Goal: Transaction & Acquisition: Register for event/course

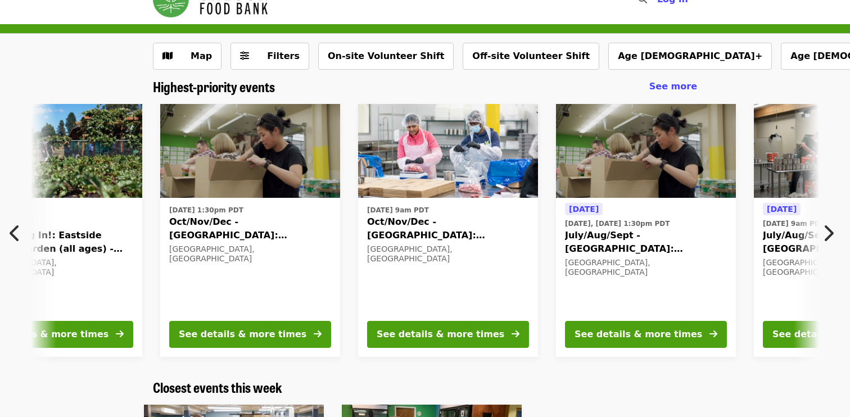
scroll to position [0, 209]
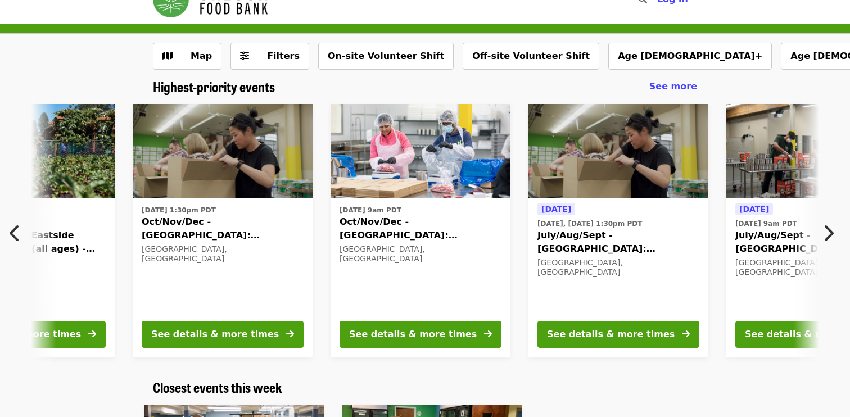
click at [586, 234] on span "July/Aug/Sept - [GEOGRAPHIC_DATA]: Repack/Sort (age [DEMOGRAPHIC_DATA]+)" at bounding box center [618, 242] width 162 height 27
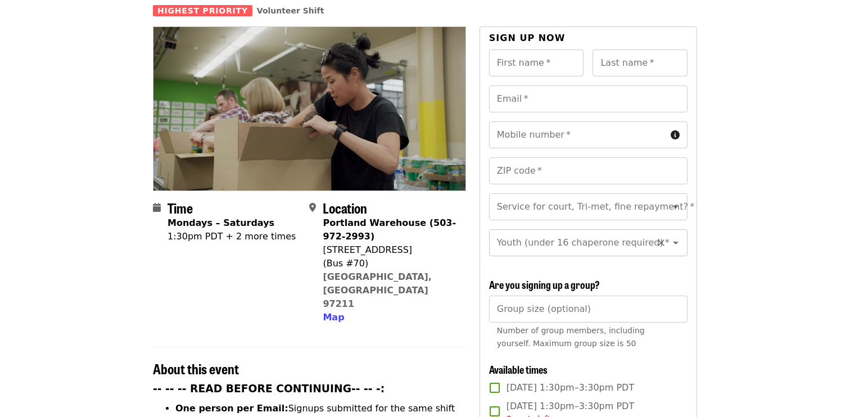
scroll to position [100, 0]
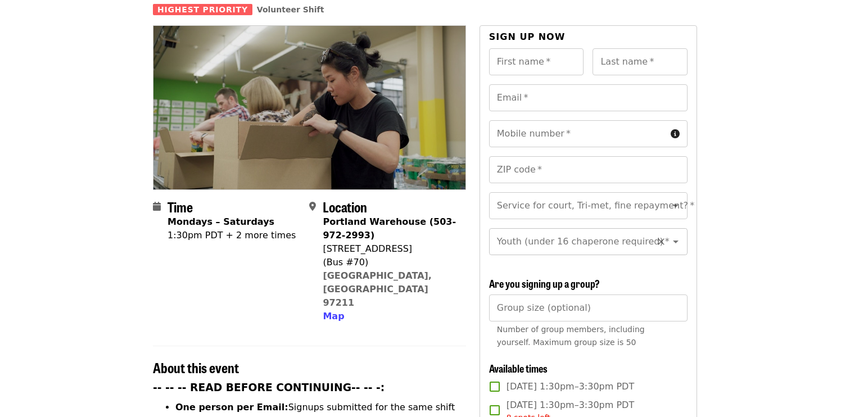
click at [522, 234] on div "Youth (under 16 chaperone required) *" at bounding box center [588, 241] width 198 height 27
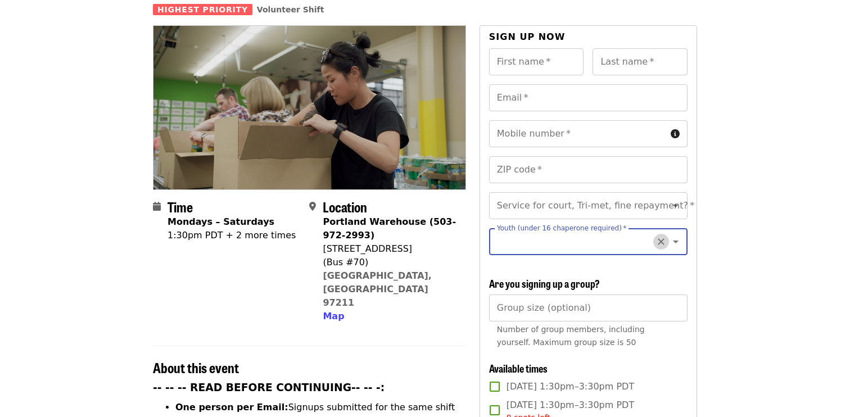
click at [660, 239] on icon "Clear" at bounding box center [660, 242] width 7 height 7
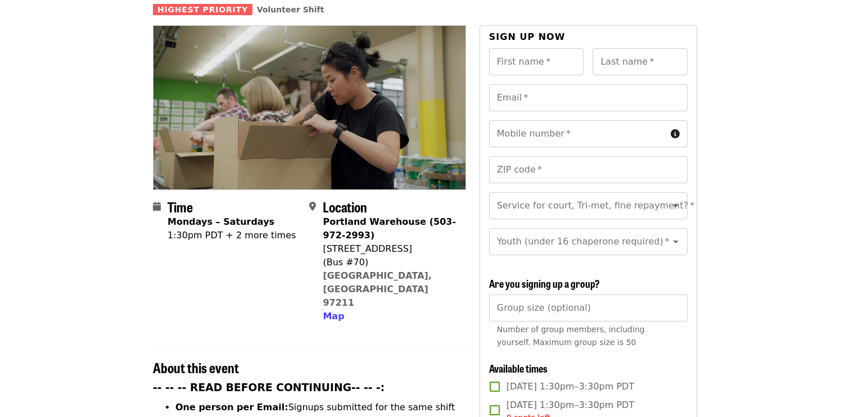
click at [493, 276] on span "Are you signing up a group?" at bounding box center [544, 283] width 111 height 15
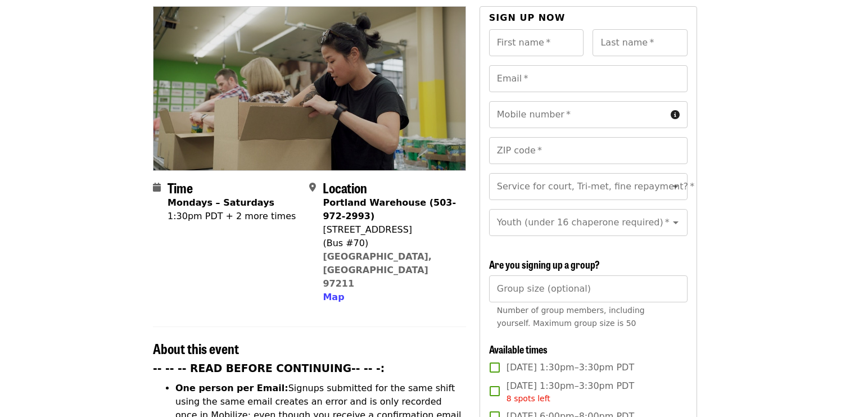
scroll to position [120, 0]
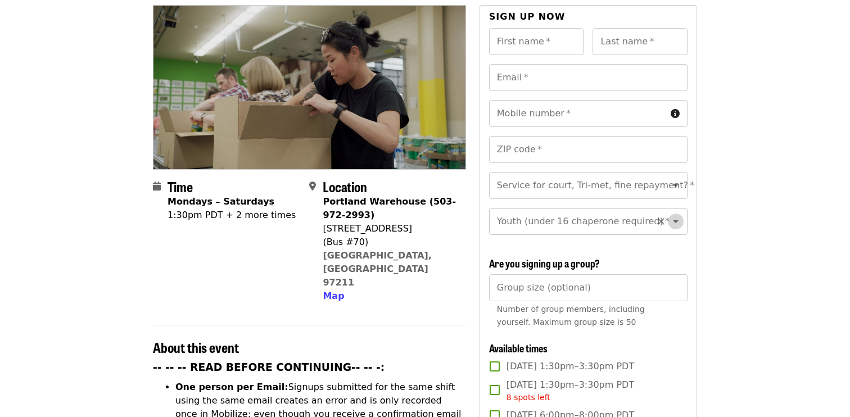
click at [676, 215] on icon "Open" at bounding box center [675, 221] width 13 height 13
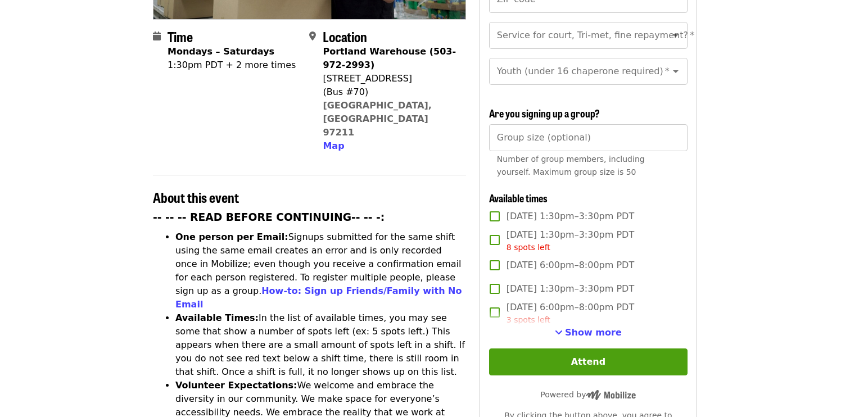
scroll to position [273, 0]
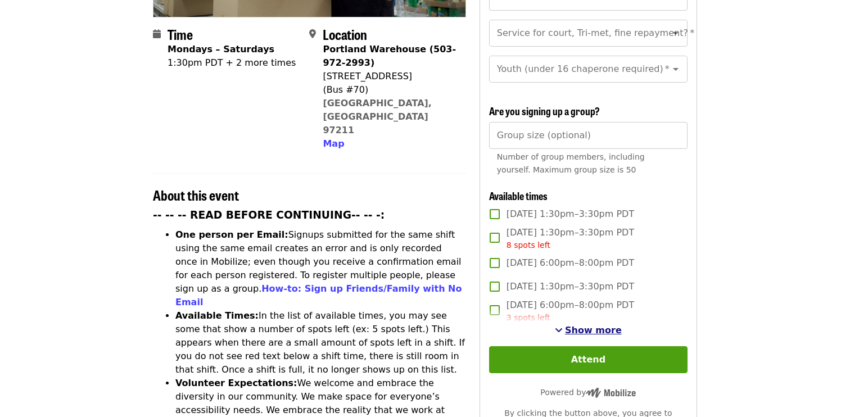
click at [578, 325] on span "Show more" at bounding box center [593, 330] width 57 height 11
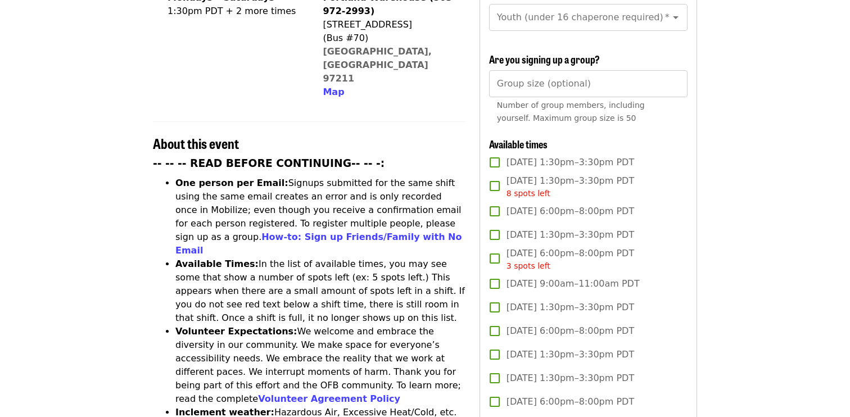
scroll to position [345, 0]
